Goal: Transaction & Acquisition: Purchase product/service

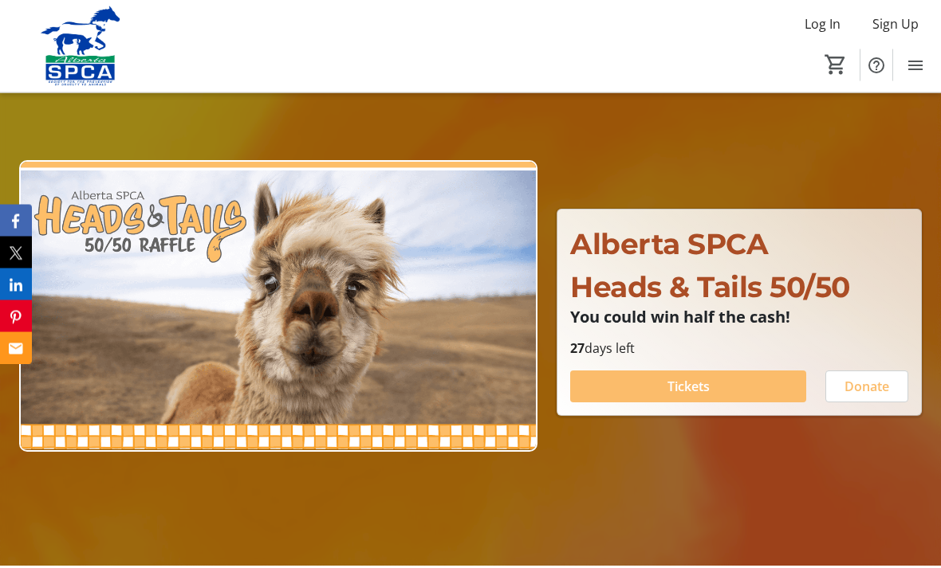
scroll to position [86, 0]
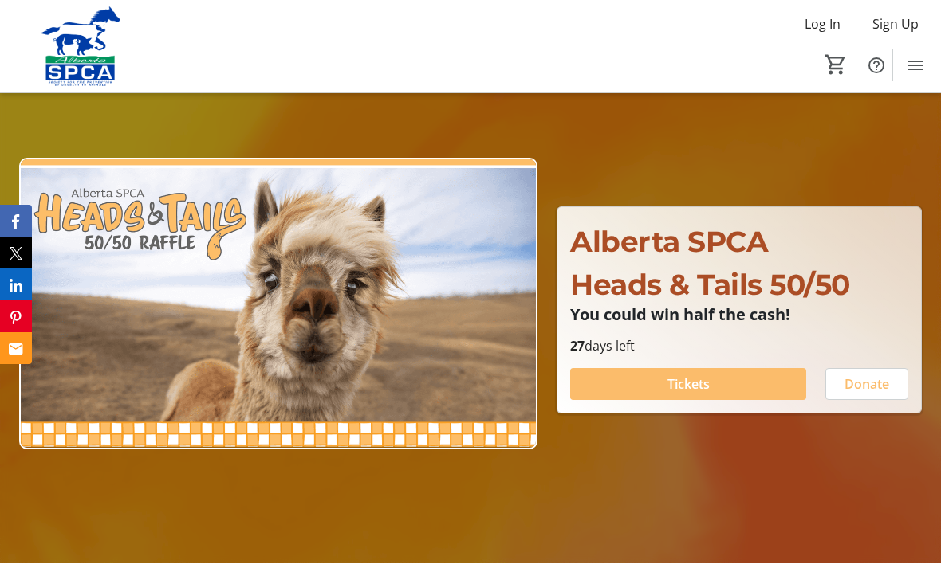
click at [719, 403] on span at bounding box center [688, 384] width 236 height 38
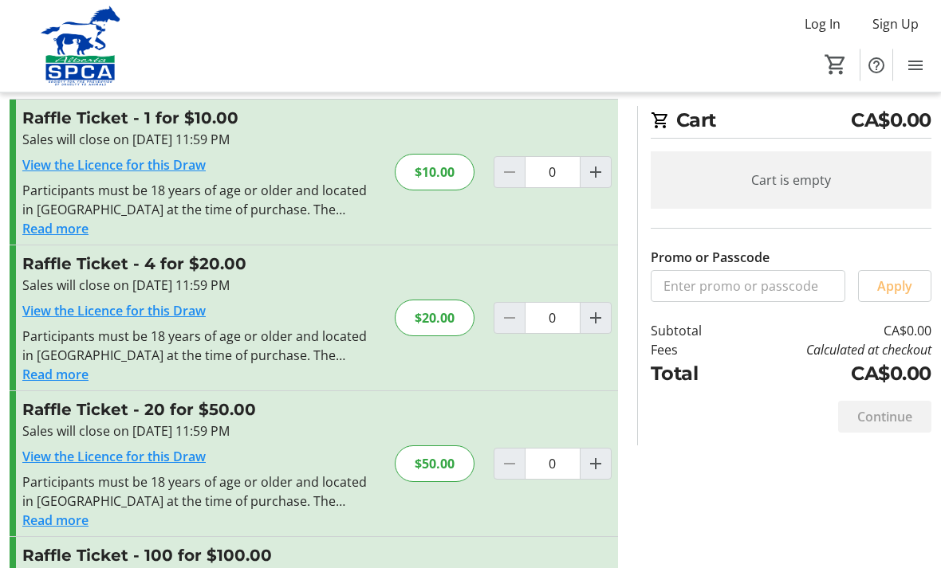
scroll to position [32, 0]
click at [590, 463] on mat-icon "Increment by one" at bounding box center [595, 464] width 19 height 19
type input "1"
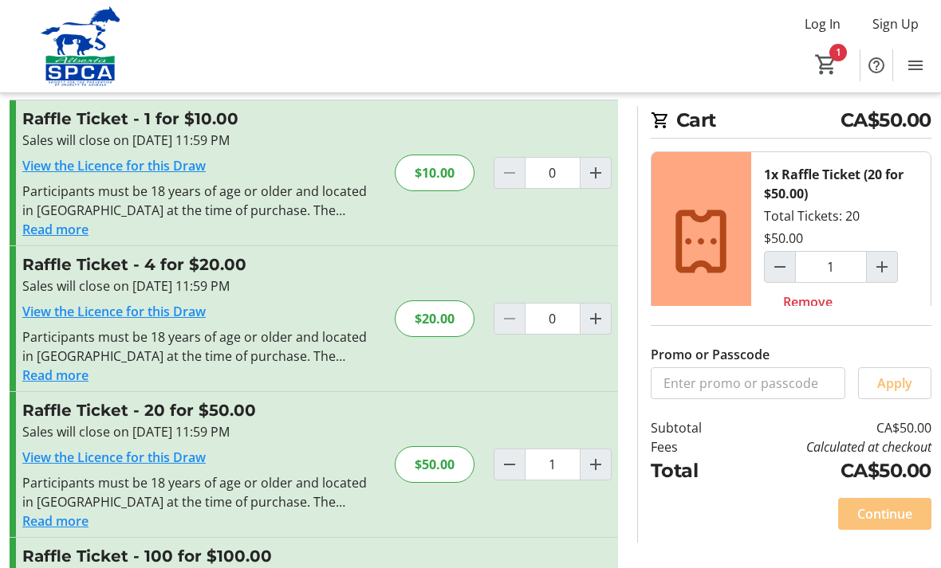
click at [895, 524] on span "Continue" at bounding box center [884, 514] width 55 height 19
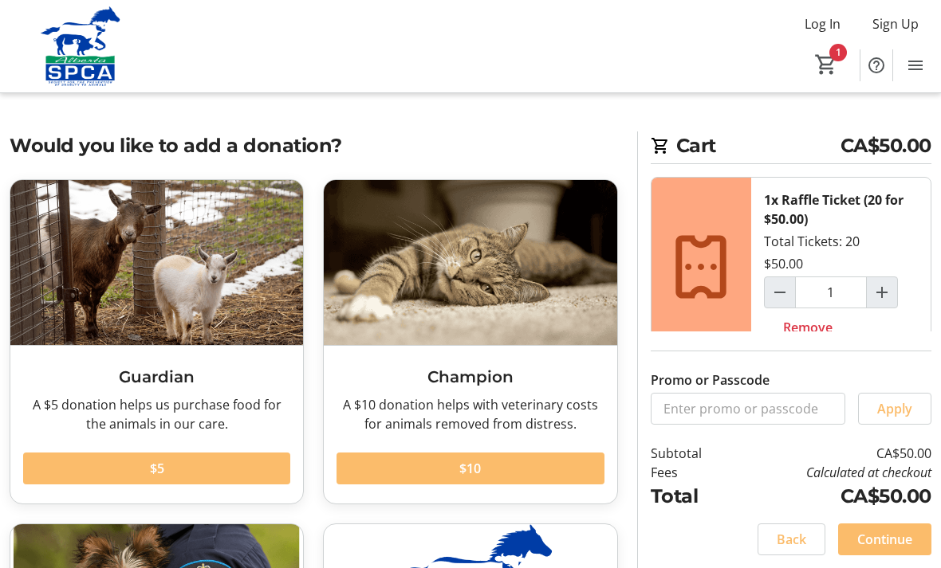
click at [899, 549] on span "Continue" at bounding box center [884, 539] width 55 height 19
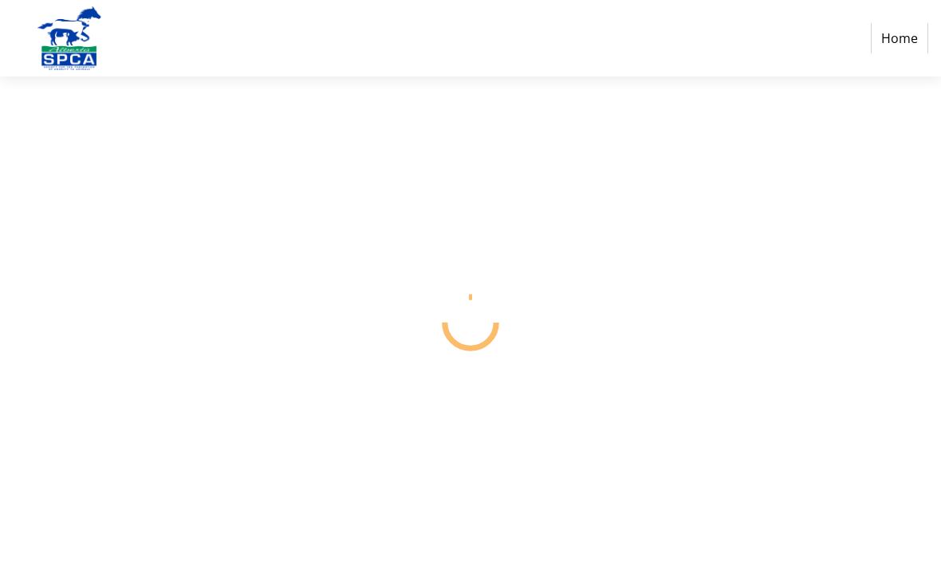
select select "CA"
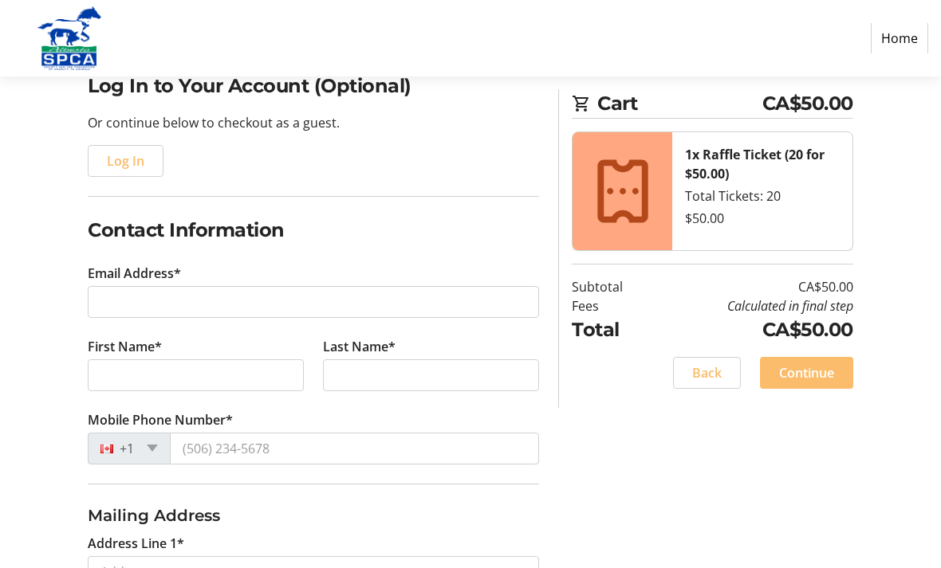
scroll to position [133, 0]
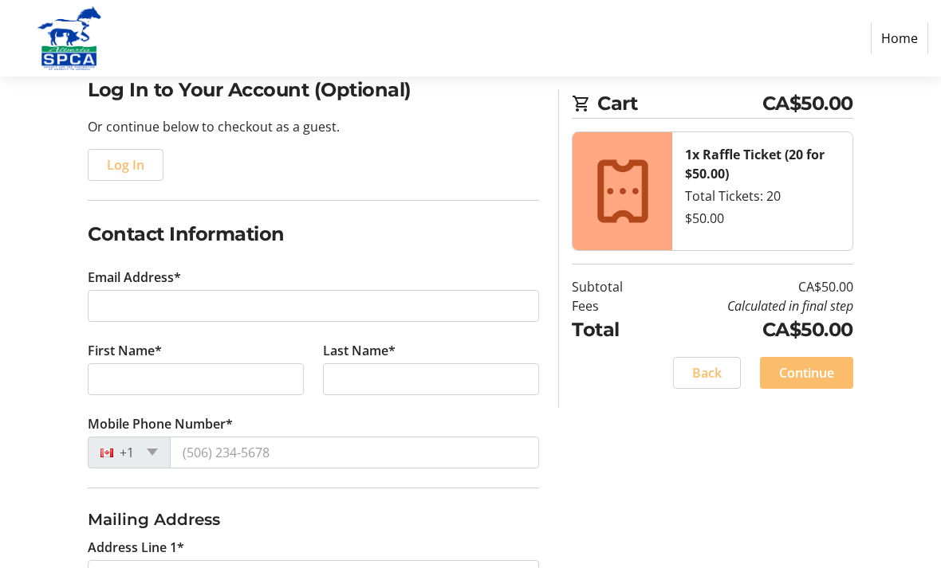
click at [232, 285] on tr-form-field "Email Address*" at bounding box center [313, 304] width 451 height 73
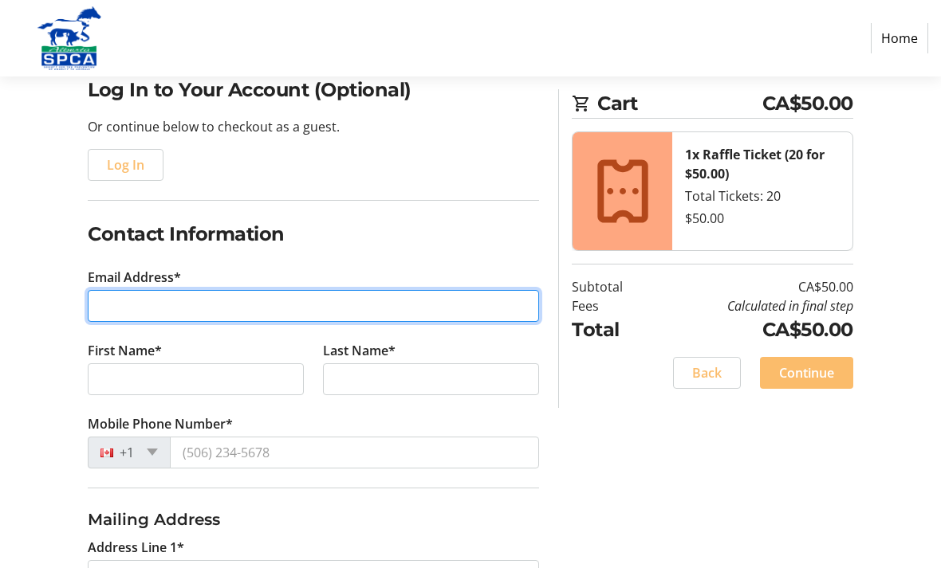
click at [139, 319] on input "Email Address*" at bounding box center [313, 306] width 451 height 32
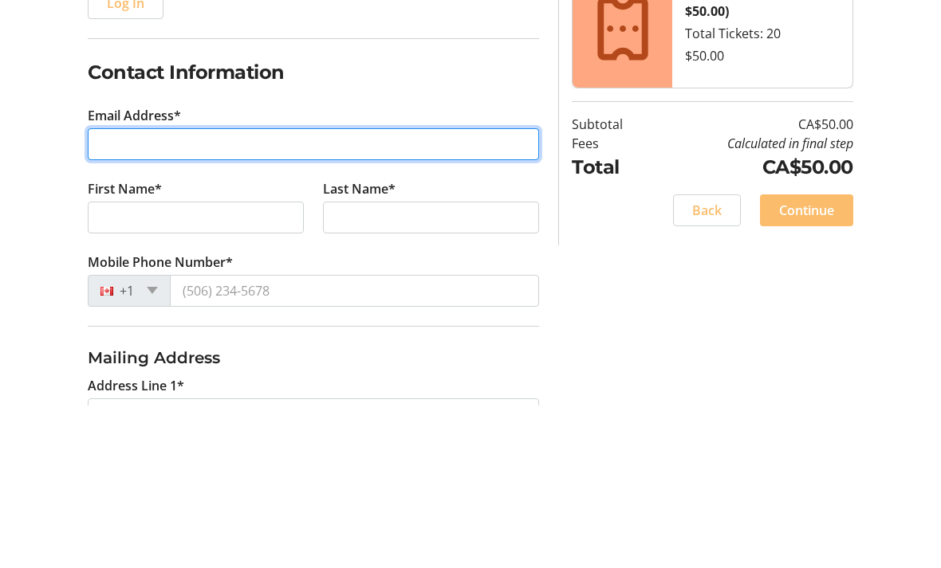
type input "[EMAIL_ADDRESS][DOMAIN_NAME]"
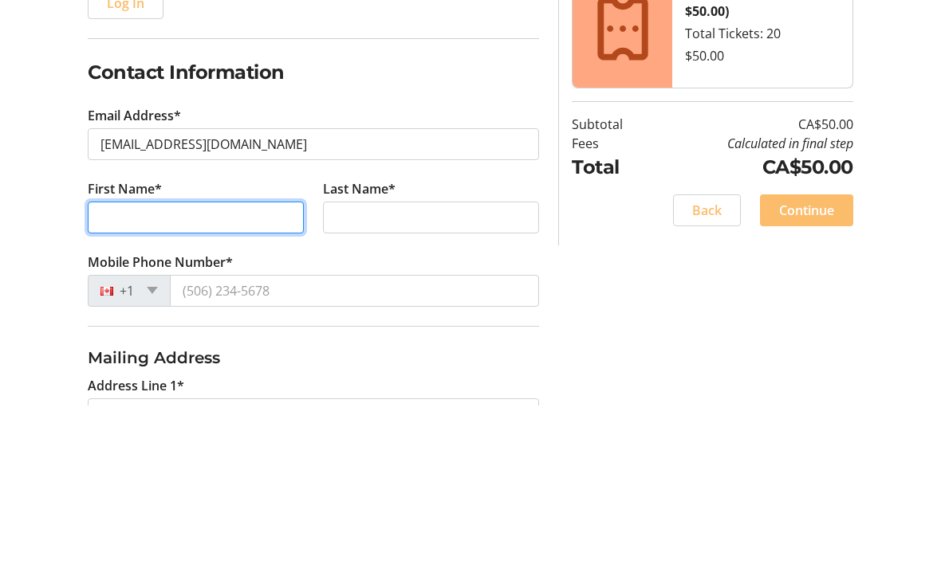
type input "[PERSON_NAME]"
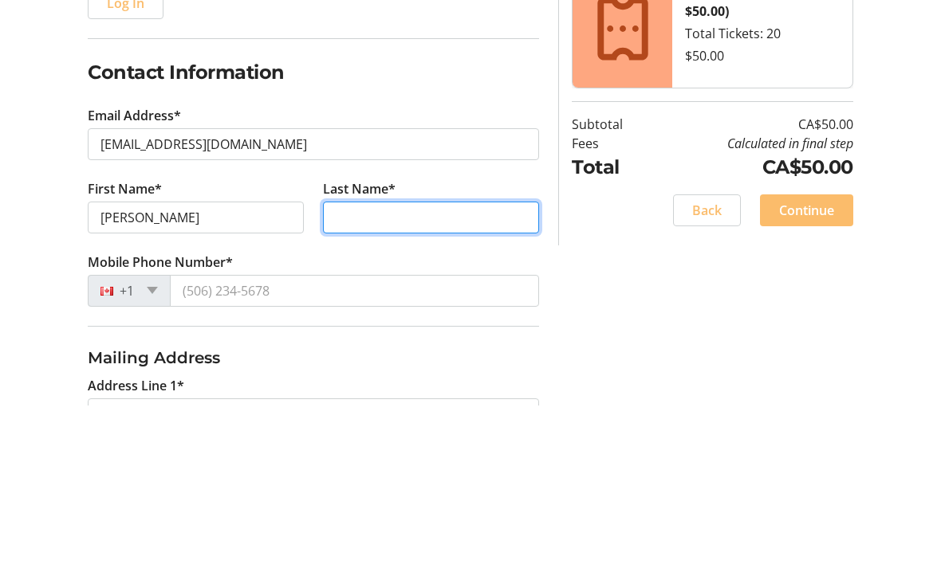
type input "[PERSON_NAME]"
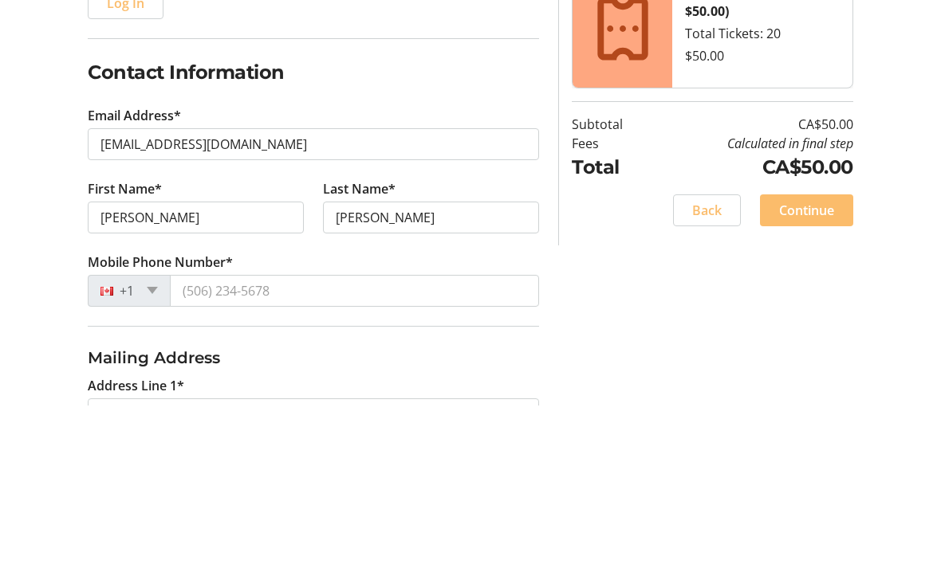
scroll to position [296, 0]
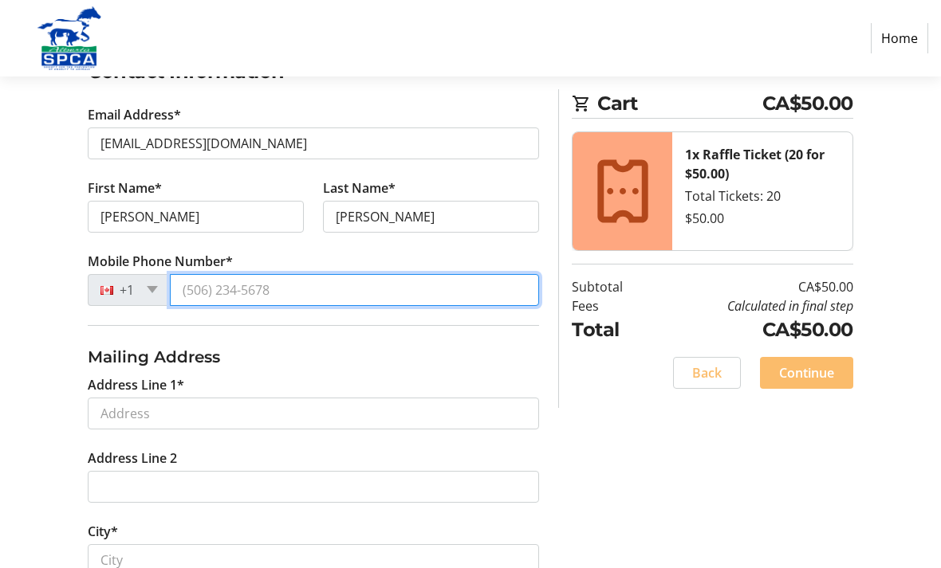
click at [270, 289] on input "Mobile Phone Number*" at bounding box center [354, 290] width 369 height 32
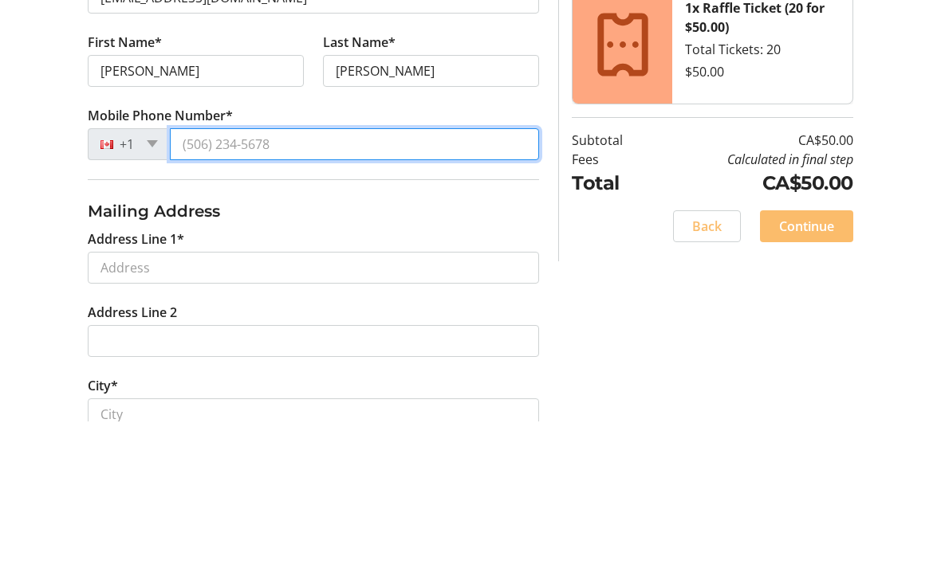
type input "[PHONE_NUMBER]"
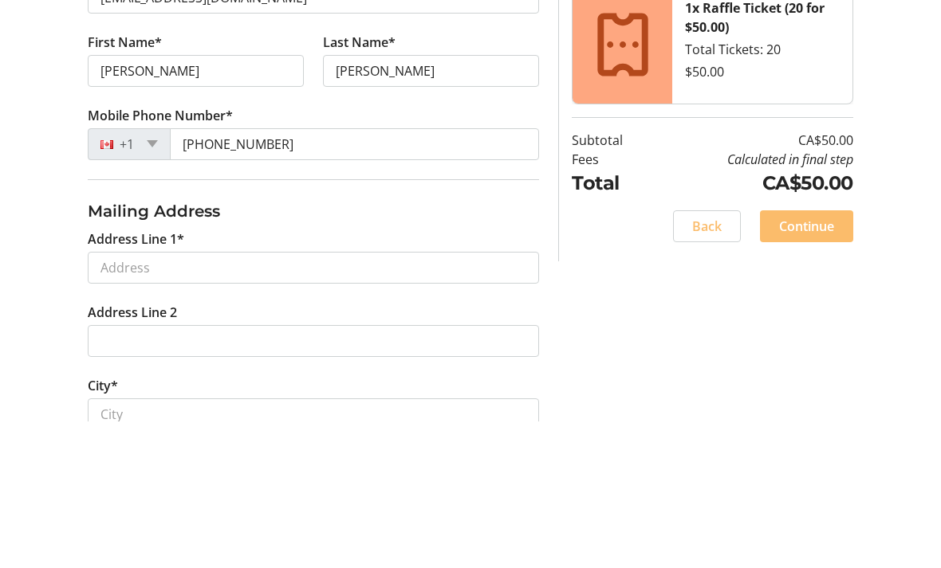
scroll to position [442, 0]
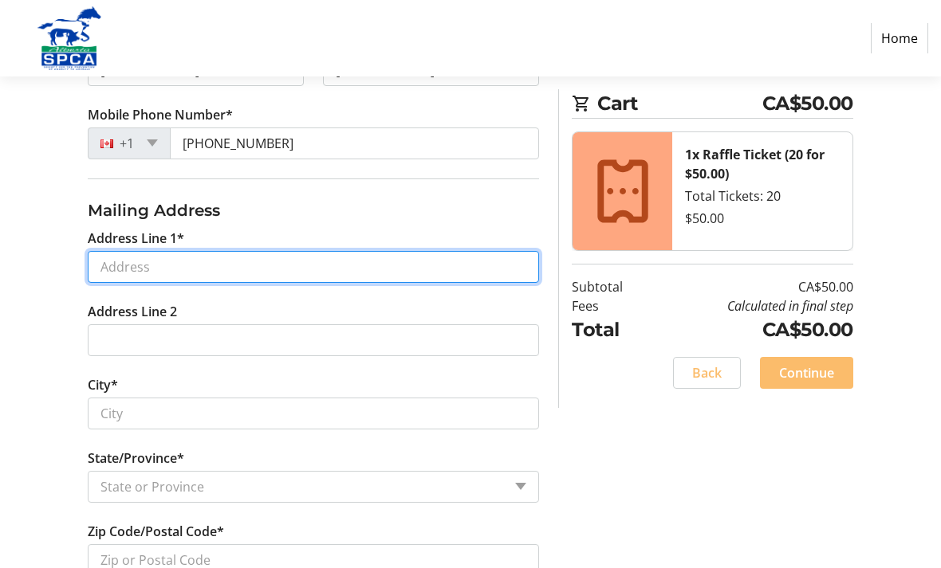
click at [211, 262] on input "Address Line 1*" at bounding box center [313, 267] width 451 height 32
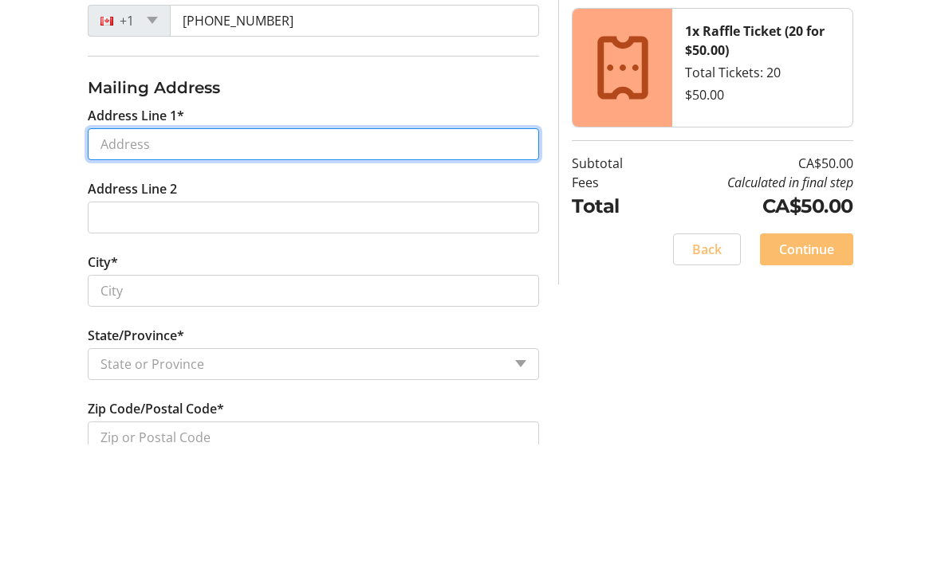
type input "[STREET_ADDRESS][PERSON_NAME]"
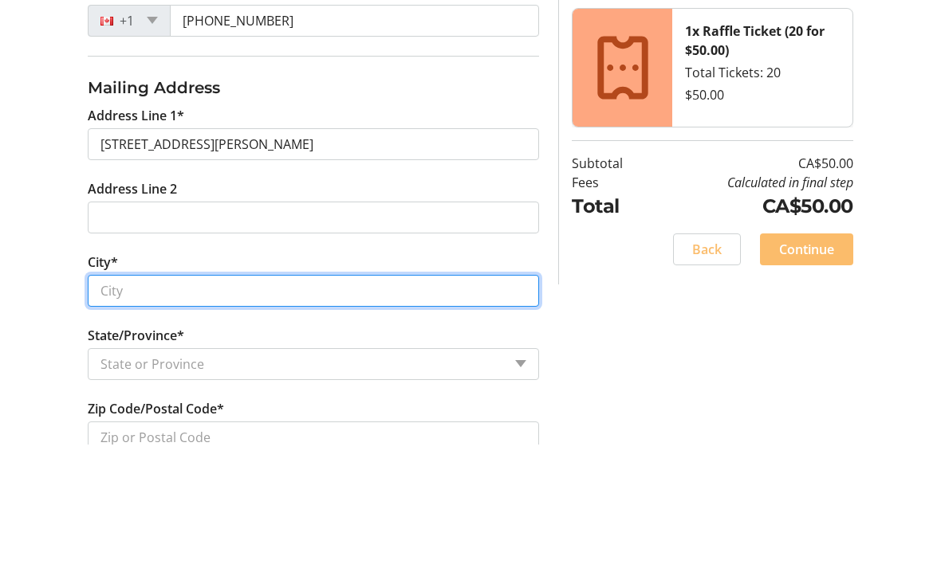
type input "[GEOGRAPHIC_DATA]"
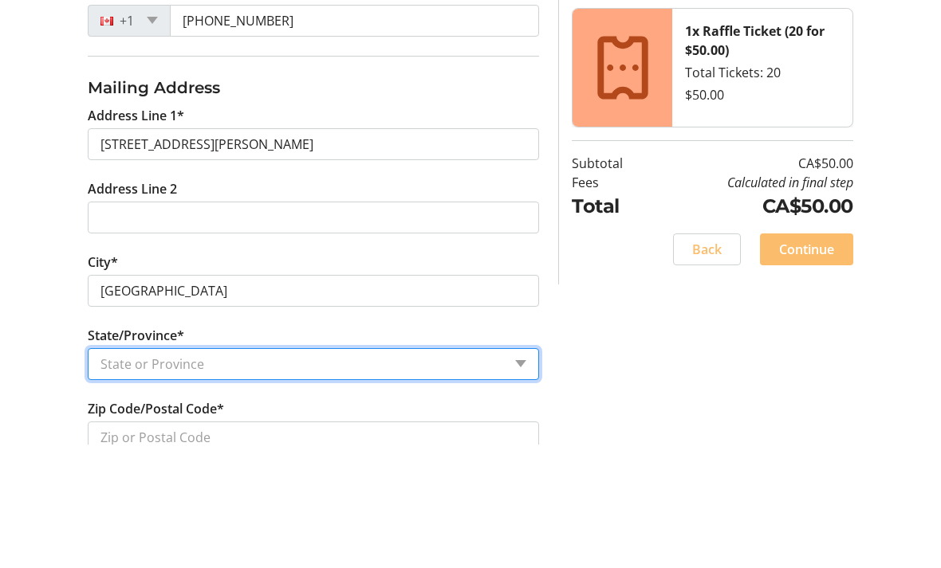
select select "AB"
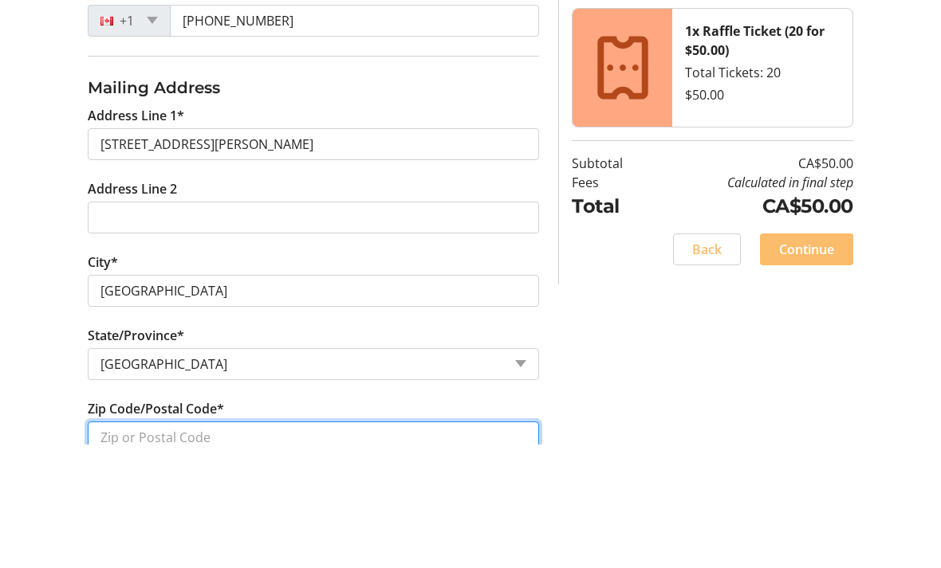
type input "T2W5M9"
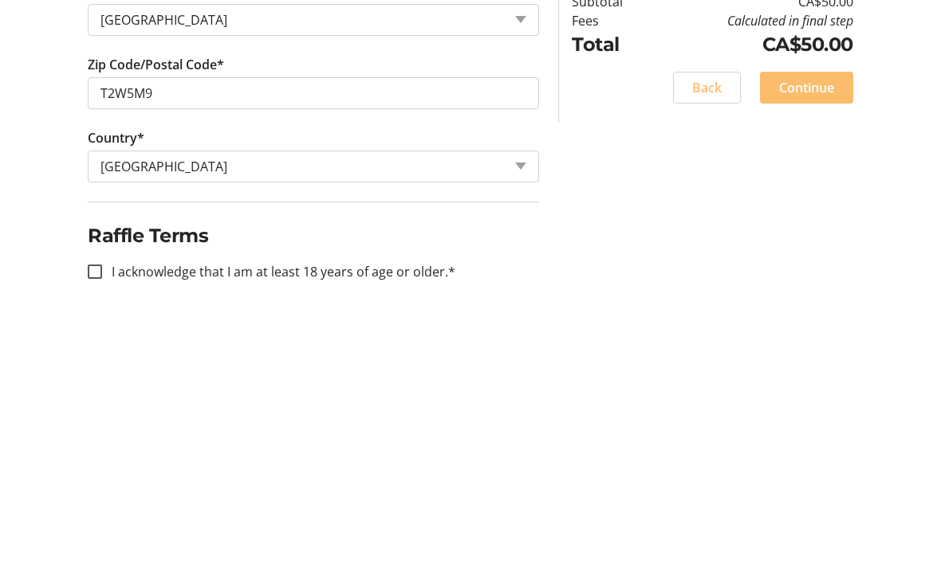
scroll to position [627, 0]
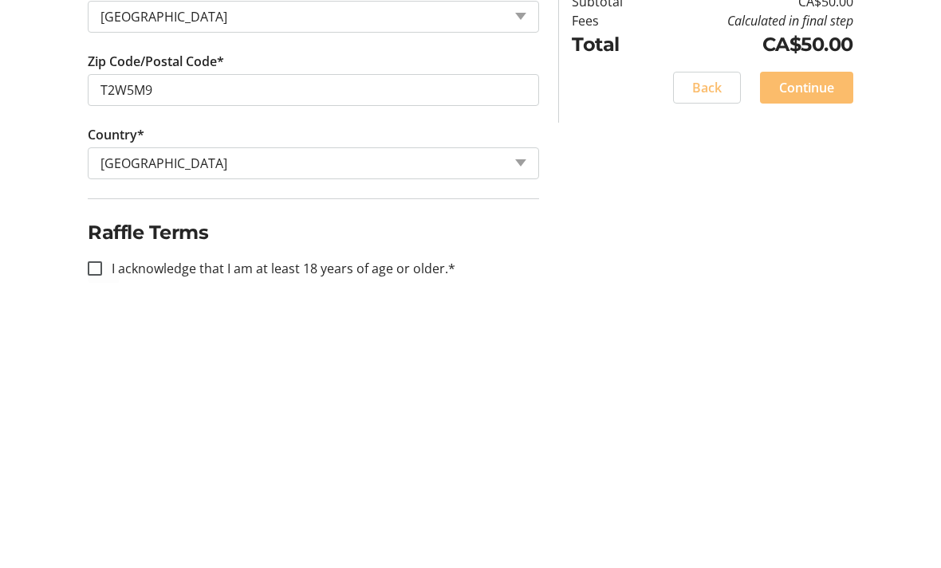
click at [112, 535] on div at bounding box center [95, 554] width 38 height 38
checkbox input "true"
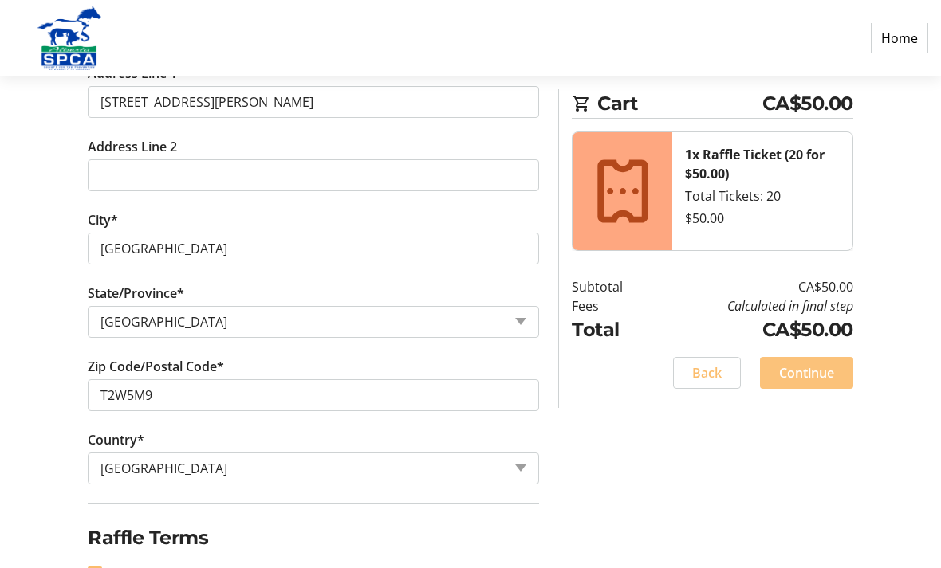
click at [817, 367] on span "Continue" at bounding box center [806, 373] width 55 height 19
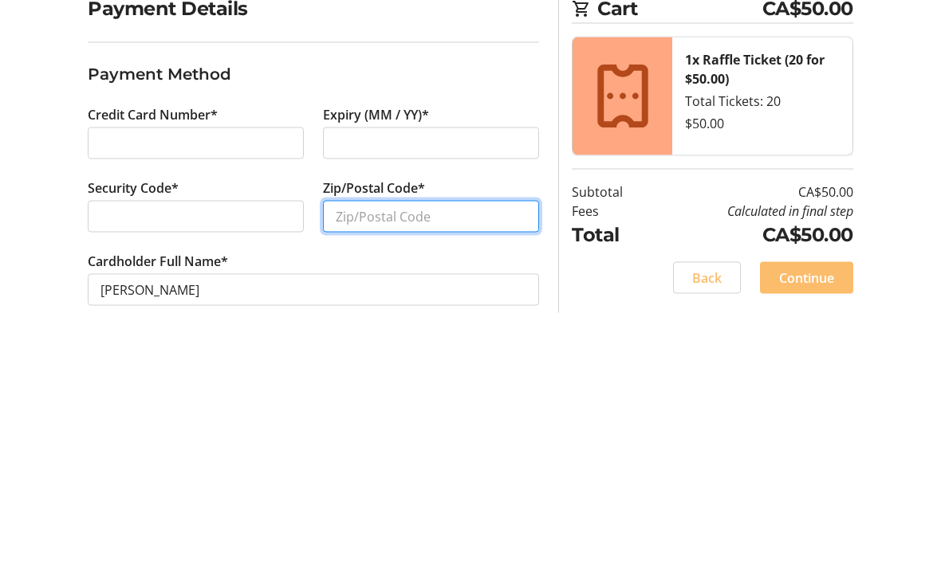
click at [481, 415] on input "Zip/Postal Code*" at bounding box center [431, 431] width 216 height 32
type input "T2W5M9"
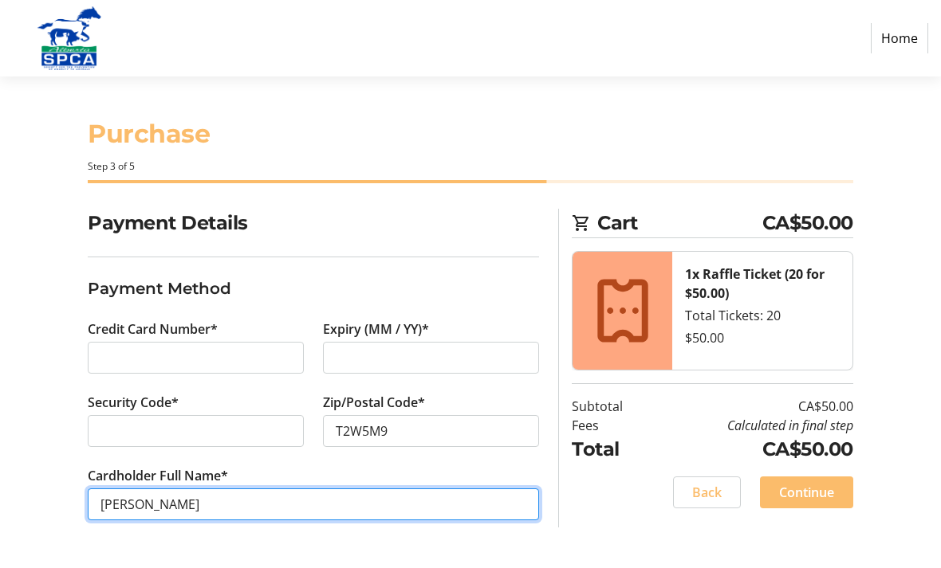
click at [225, 501] on input "[PERSON_NAME]" at bounding box center [313, 505] width 451 height 32
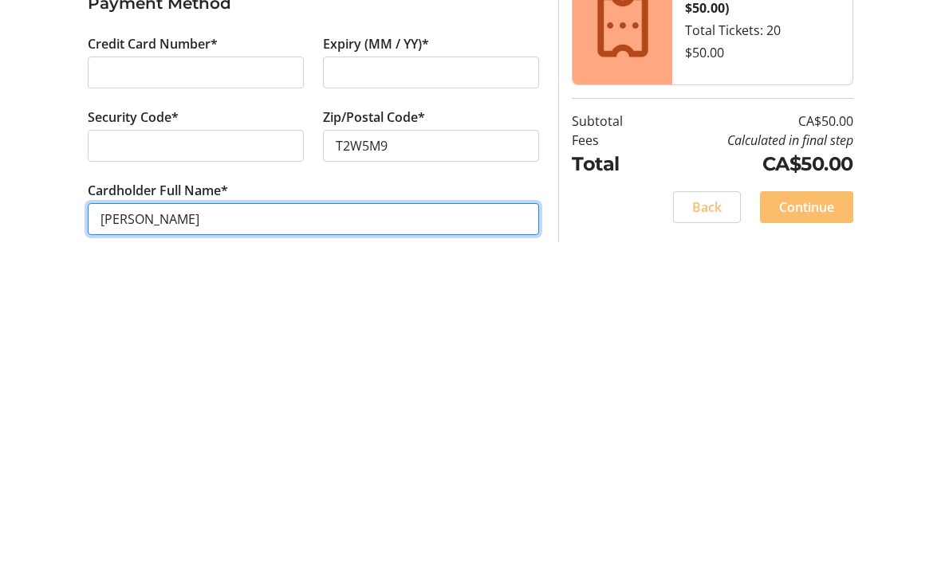
click at [264, 489] on input "[PERSON_NAME]" at bounding box center [313, 505] width 451 height 32
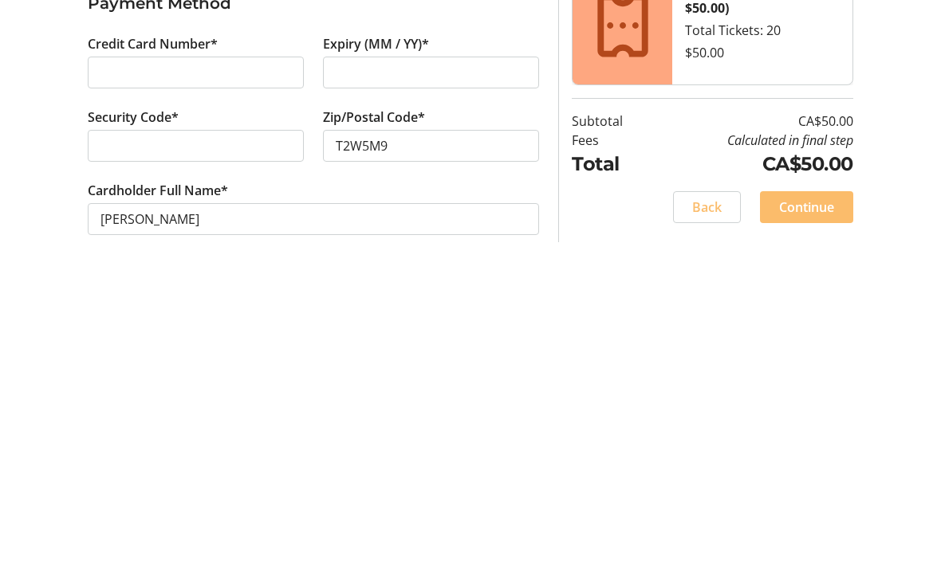
scroll to position [0, 0]
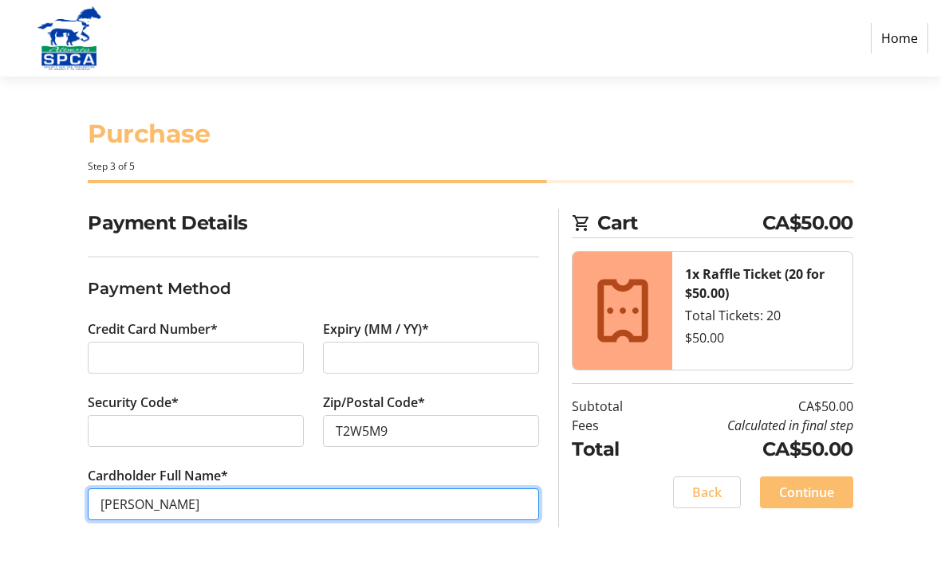
type input "[PERSON_NAME]"
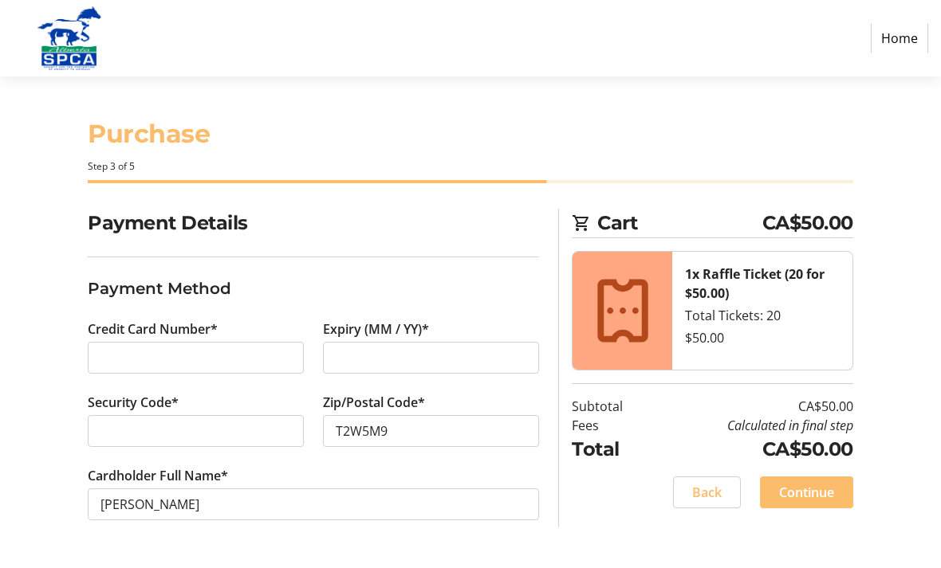
click at [819, 495] on span "Continue" at bounding box center [806, 492] width 55 height 19
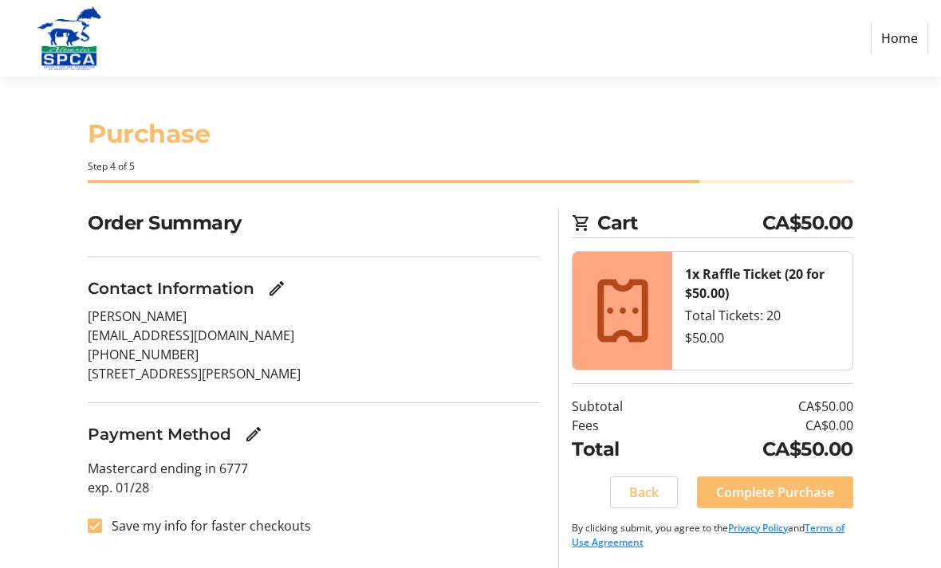
click at [87, 521] on div at bounding box center [95, 526] width 38 height 38
checkbox input "false"
click at [832, 484] on span "Complete Purchase" at bounding box center [775, 492] width 118 height 19
